Goal: Task Accomplishment & Management: Use online tool/utility

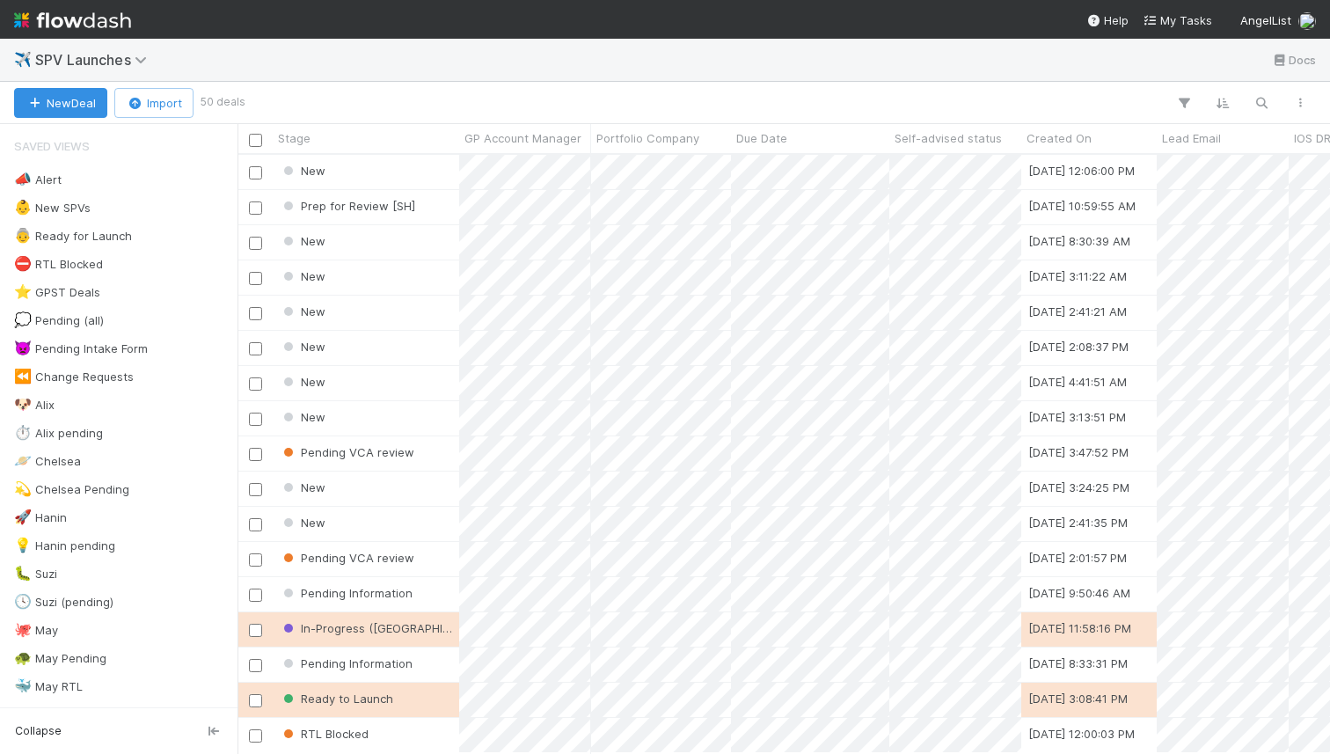
scroll to position [598, 1092]
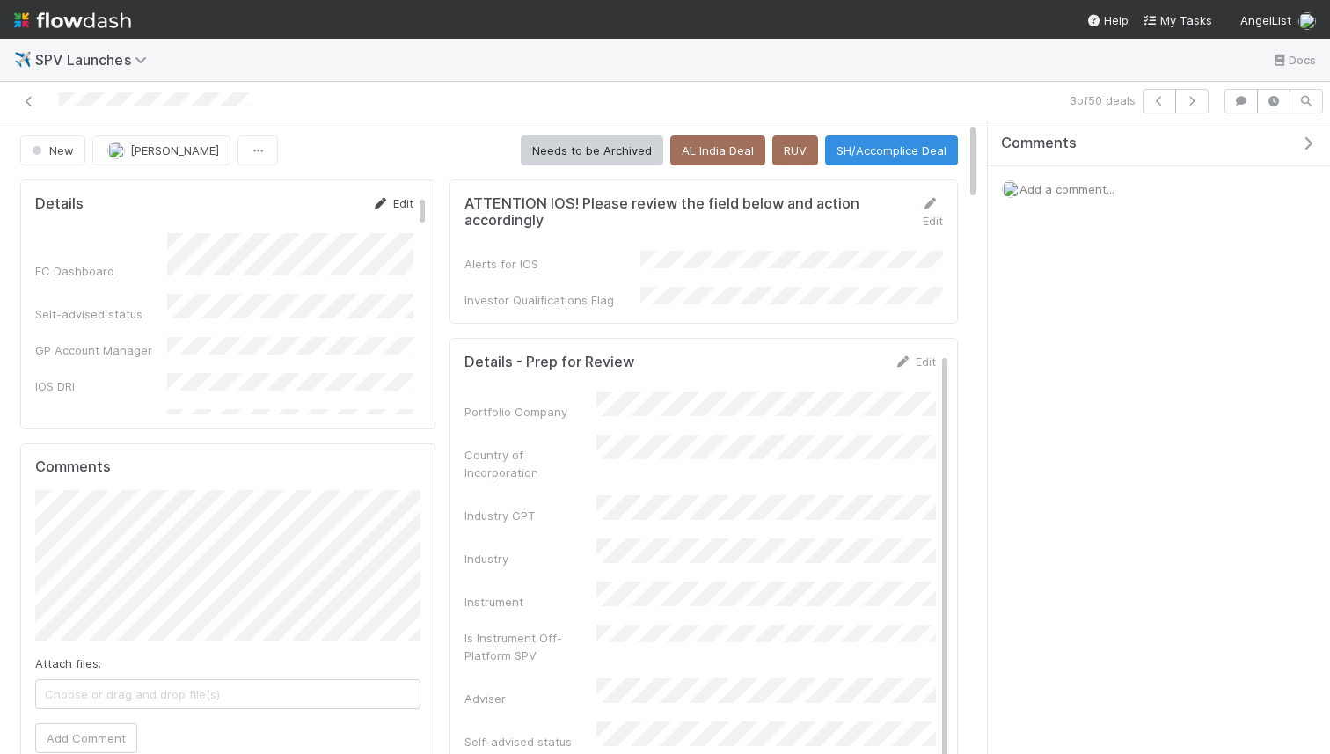
click at [384, 200] on icon at bounding box center [381, 203] width 18 height 11
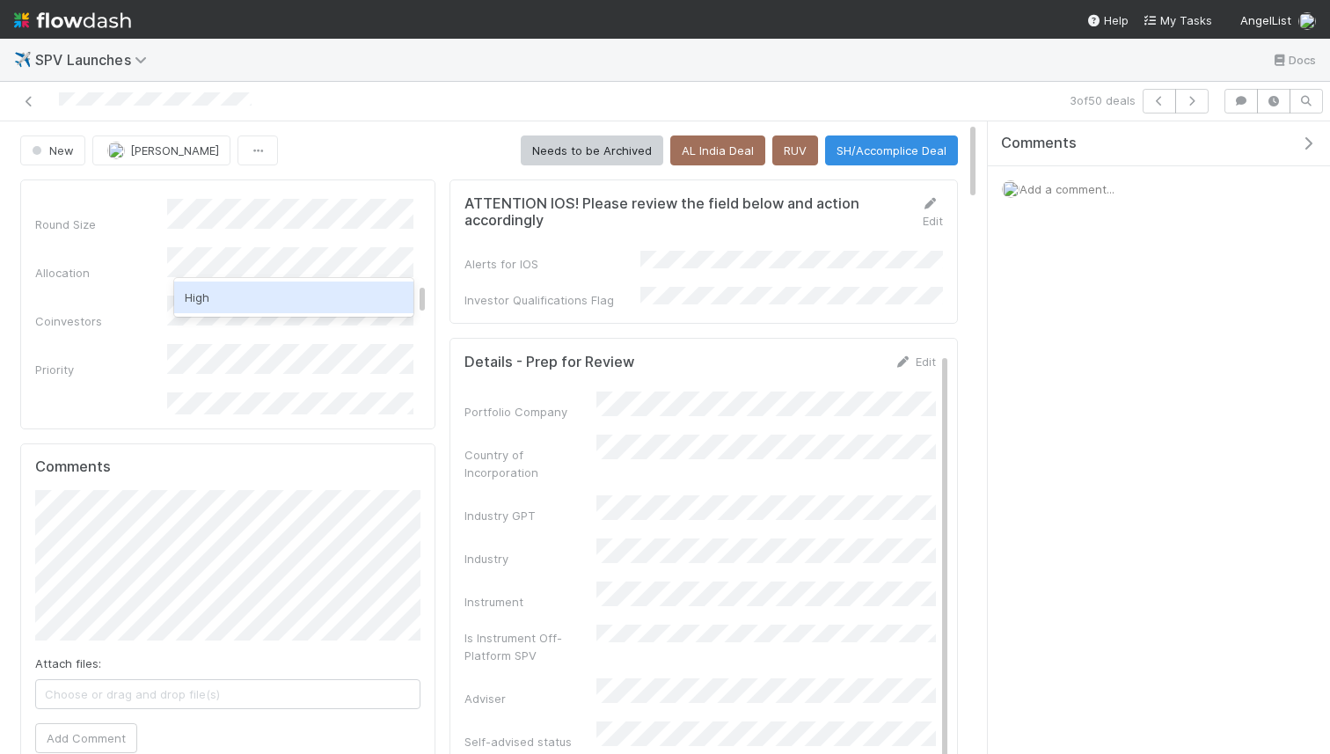
click at [256, 301] on div "High" at bounding box center [293, 297] width 239 height 32
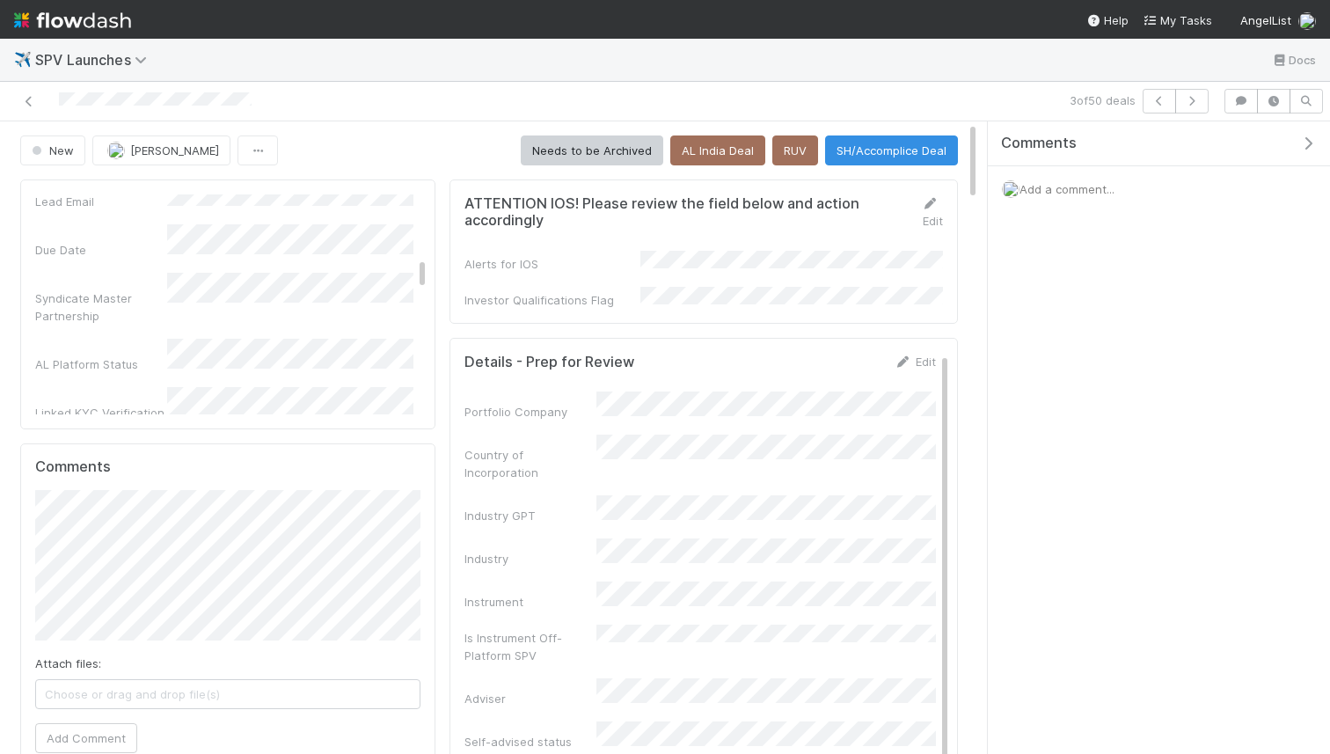
scroll to position [0, 0]
click at [316, 214] on button "Save" at bounding box center [320, 209] width 50 height 30
